Goal: Obtain resource: Obtain resource

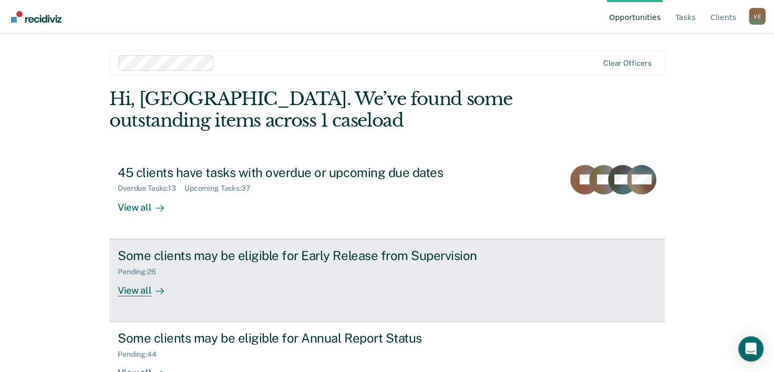
click at [254, 252] on div "Some clients may be eligible for Early Release from Supervision" at bounding box center [302, 255] width 369 height 15
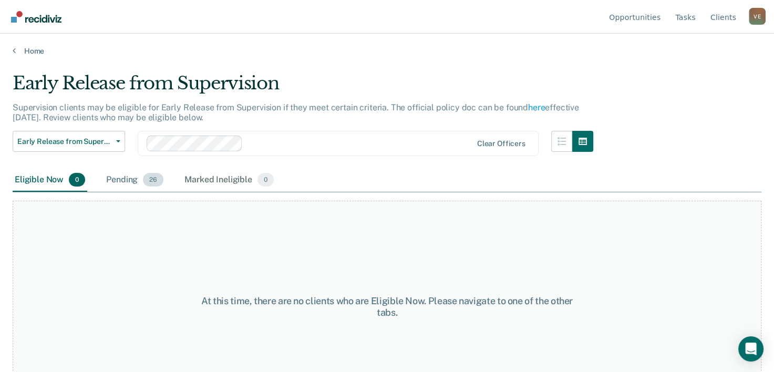
click at [124, 181] on div "Pending 26" at bounding box center [134, 180] width 61 height 23
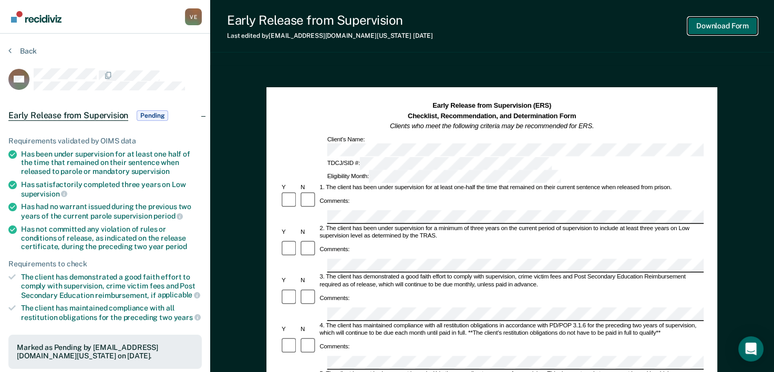
click at [728, 27] on button "Download Form" at bounding box center [722, 25] width 69 height 17
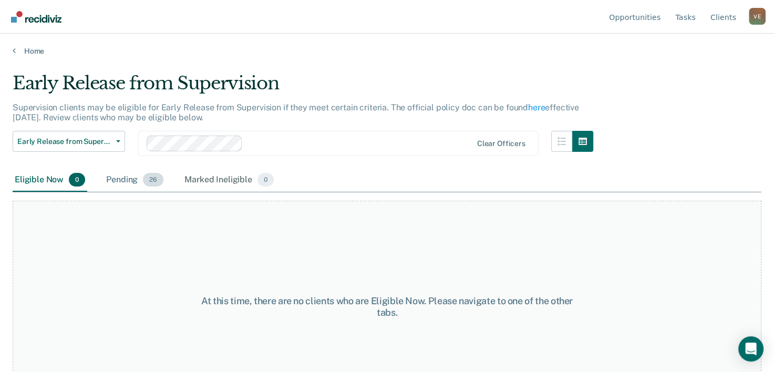
click at [123, 178] on div "Pending 26" at bounding box center [134, 180] width 61 height 23
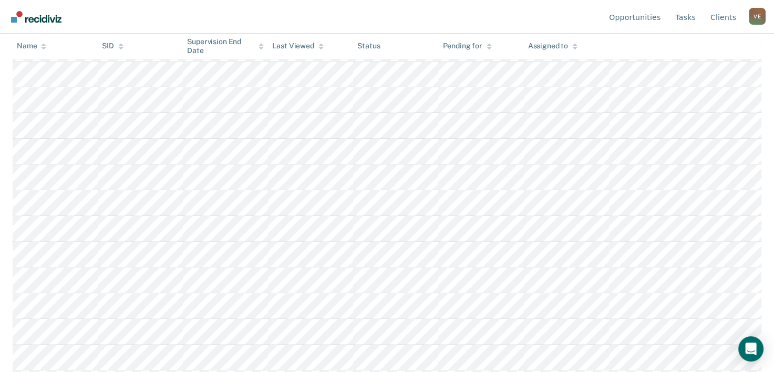
scroll to position [319, 0]
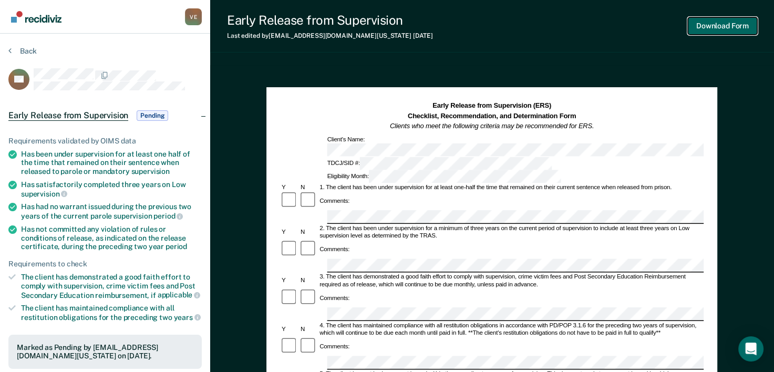
click at [716, 26] on button "Download Form" at bounding box center [722, 25] width 69 height 17
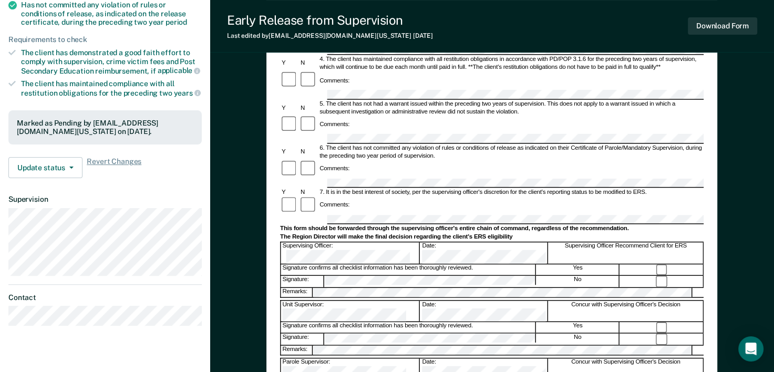
scroll to position [234, 0]
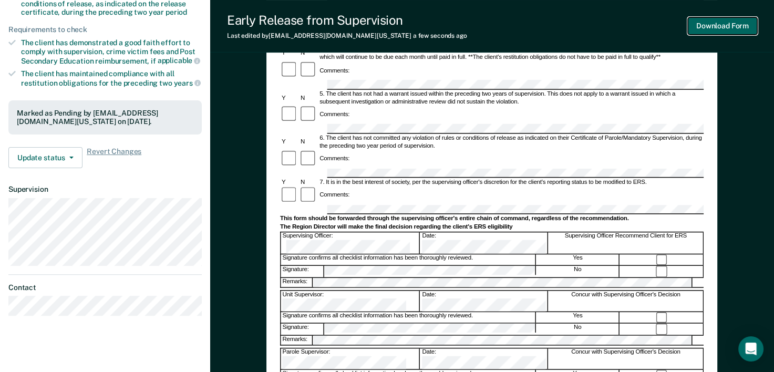
click at [716, 23] on button "Download Form" at bounding box center [722, 25] width 69 height 17
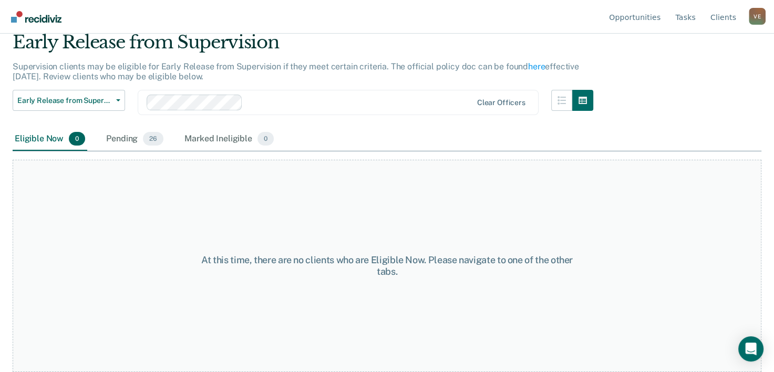
scroll to position [40, 0]
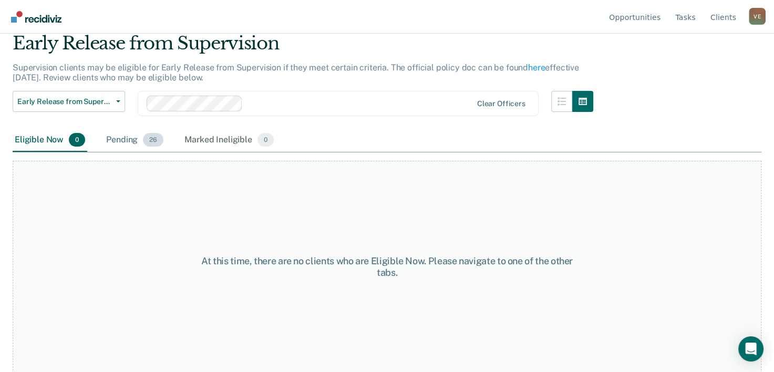
click at [126, 139] on div "Pending 26" at bounding box center [134, 140] width 61 height 23
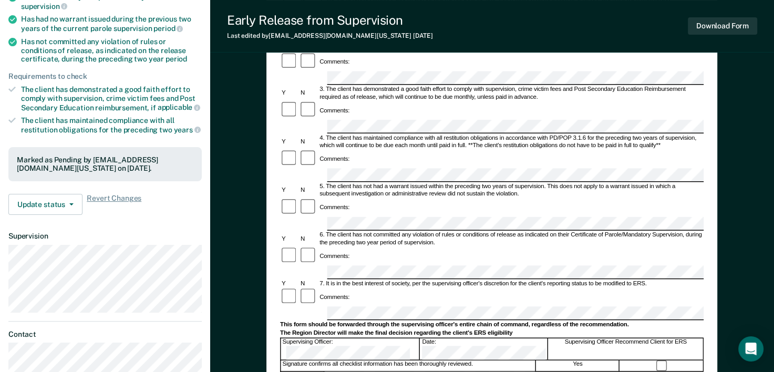
scroll to position [193, 0]
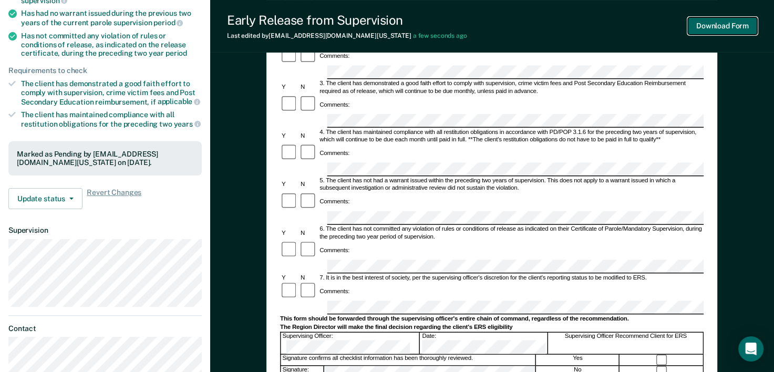
click at [733, 26] on button "Download Form" at bounding box center [722, 25] width 69 height 17
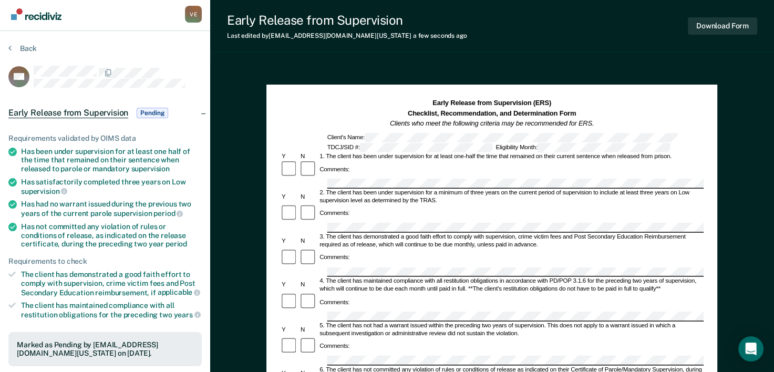
scroll to position [0, 0]
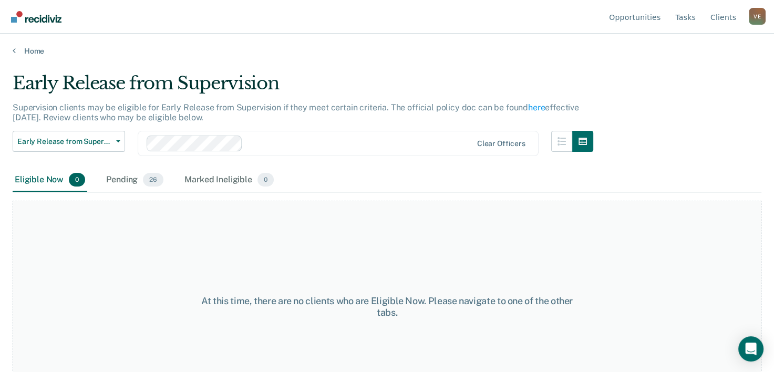
scroll to position [40, 0]
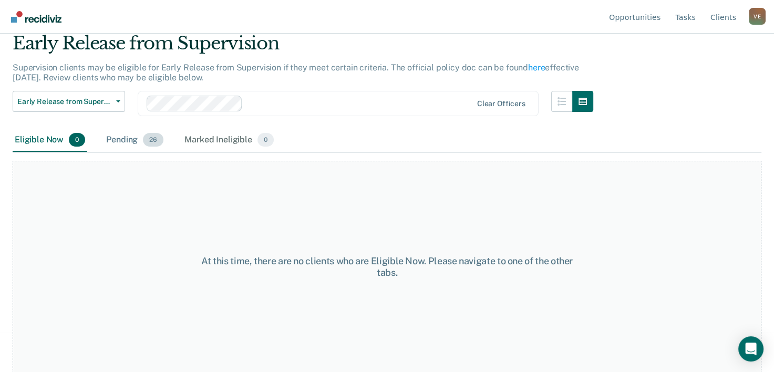
click at [120, 138] on div "Pending 26" at bounding box center [134, 140] width 61 height 23
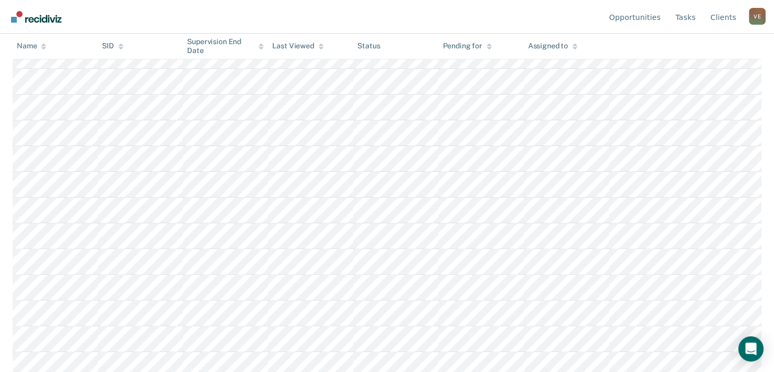
scroll to position [264, 0]
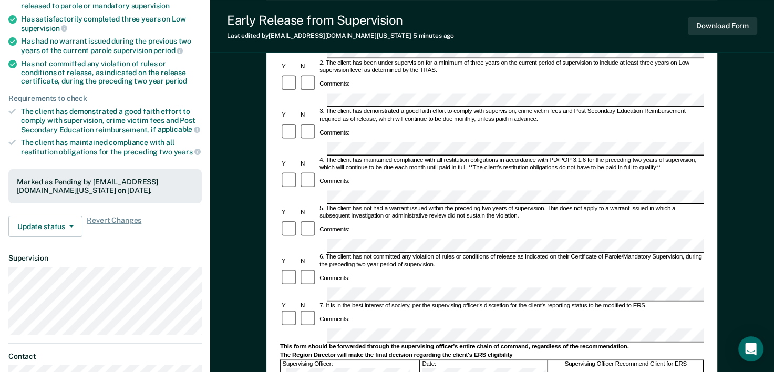
scroll to position [197, 0]
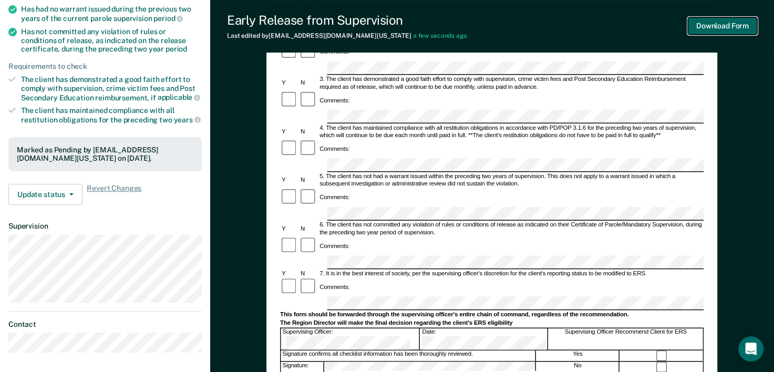
click at [729, 27] on button "Download Form" at bounding box center [722, 25] width 69 height 17
